Goal: Navigation & Orientation: Find specific page/section

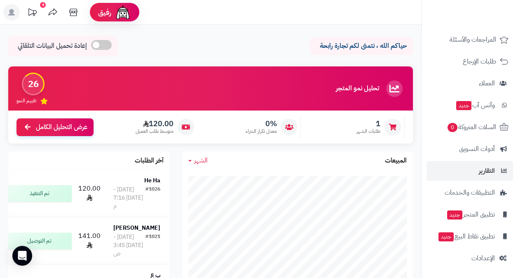
scroll to position [78, 0]
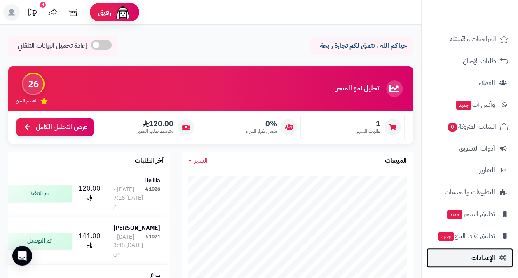
click at [479, 256] on span "الإعدادات" at bounding box center [483, 258] width 23 height 12
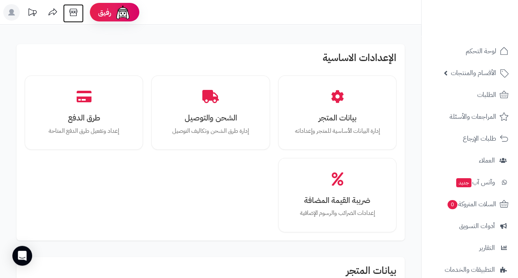
click at [71, 9] on icon at bounding box center [73, 12] width 16 height 16
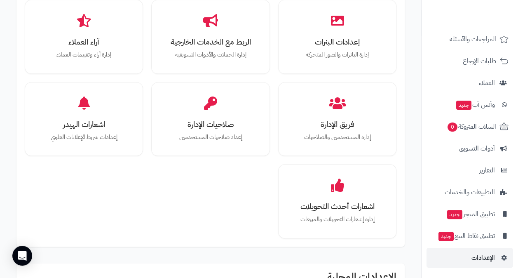
scroll to position [412, 0]
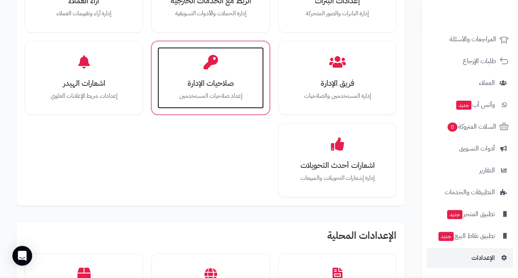
click at [228, 79] on h3 "صلاحيات الإدارة" at bounding box center [210, 83] width 89 height 9
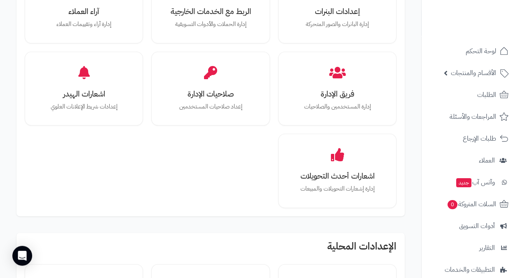
scroll to position [399, 0]
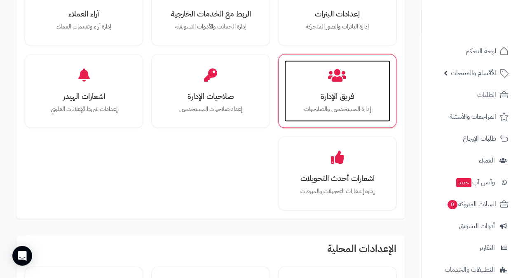
click at [335, 99] on h3 "فريق الإدارة" at bounding box center [337, 96] width 89 height 9
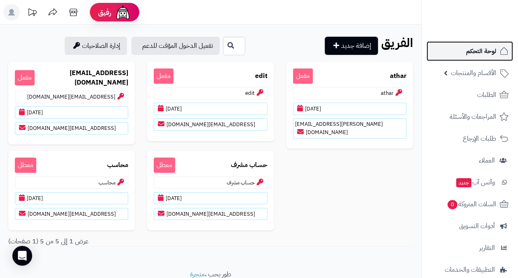
click at [476, 49] on span "لوحة التحكم" at bounding box center [481, 51] width 30 height 12
